Goal: Navigation & Orientation: Find specific page/section

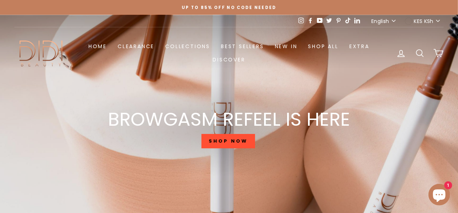
click at [358, 21] on icon at bounding box center [357, 20] width 6 height 5
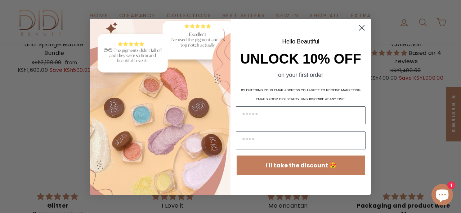
scroll to position [800, 0]
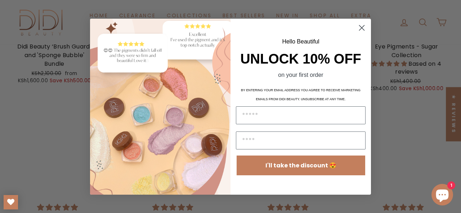
click at [363, 29] on circle "Close dialog" at bounding box center [362, 28] width 12 height 12
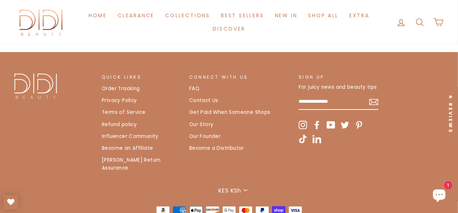
scroll to position [1463, 0]
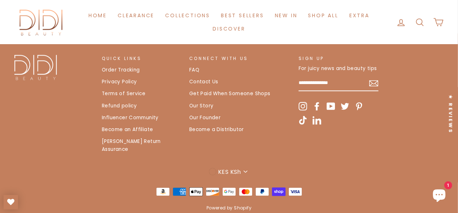
click at [200, 101] on link "Our Story" at bounding box center [201, 106] width 24 height 11
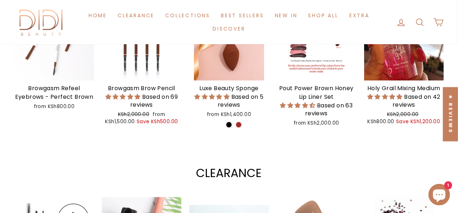
scroll to position [1457, 0]
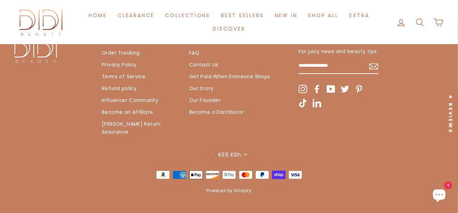
click at [209, 98] on link "Our Founder" at bounding box center [204, 100] width 31 height 11
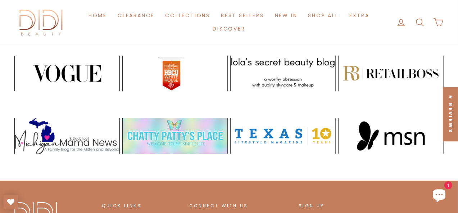
scroll to position [1463, 0]
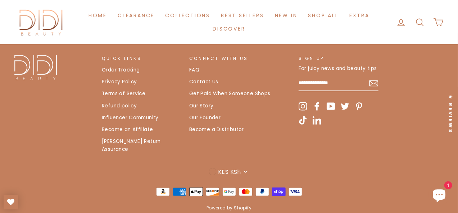
click at [202, 77] on link "Contact Us" at bounding box center [203, 82] width 29 height 11
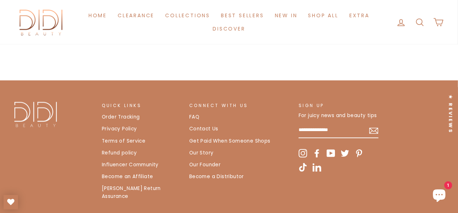
scroll to position [277, 0]
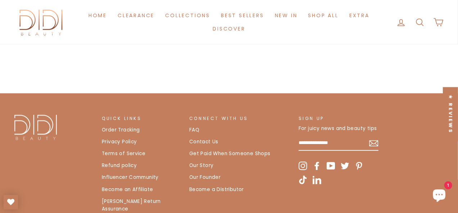
click at [127, 149] on link "Terms of Service" at bounding box center [124, 154] width 44 height 11
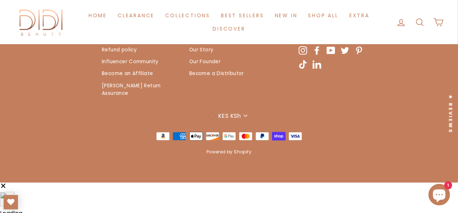
scroll to position [2206, 0]
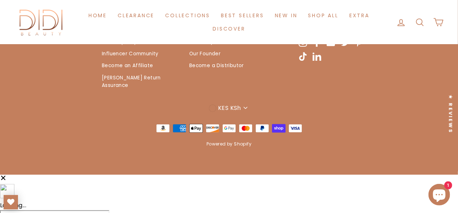
click at [117, 24] on link "Privacy Policy" at bounding box center [119, 18] width 35 height 11
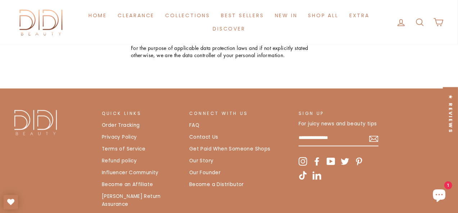
scroll to position [2180, 0]
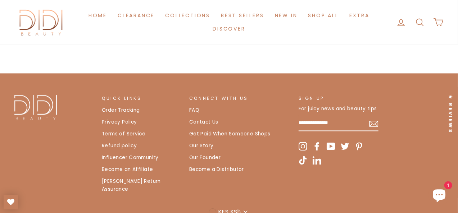
drag, startPoint x: 252, startPoint y: 89, endPoint x: 271, endPoint y: 80, distance: 21.3
click at [271, 27] on p "Should you have any questions about our privacy practices or this Privacy Polic…" at bounding box center [229, 13] width 196 height 28
copy p "12601 North Pennsylvania Avenue, Oklahoma City, OK, 73120"
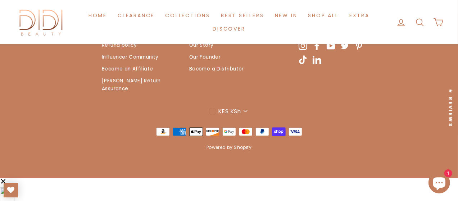
scroll to position [2277, 0]
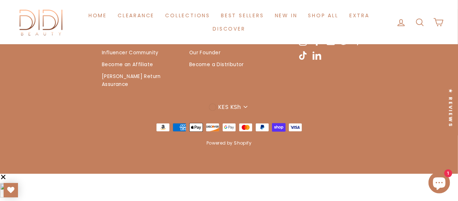
click at [304, 46] on icon at bounding box center [303, 41] width 9 height 9
click at [318, 46] on icon at bounding box center [317, 41] width 9 height 9
click at [185, 11] on link "Collections" at bounding box center [188, 15] width 56 height 13
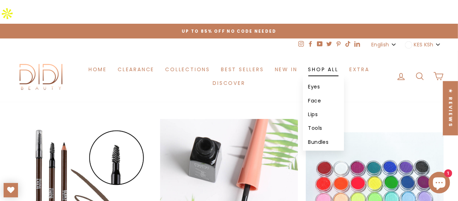
click at [330, 63] on link "Shop All" at bounding box center [323, 69] width 41 height 13
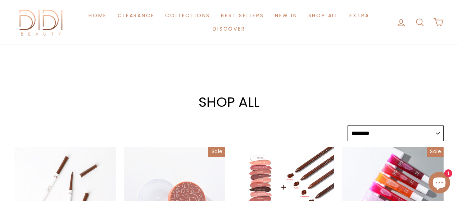
select select "******"
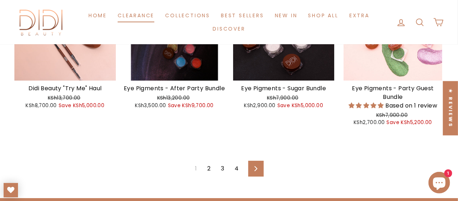
scroll to position [1143, 0]
